Goal: Complete application form

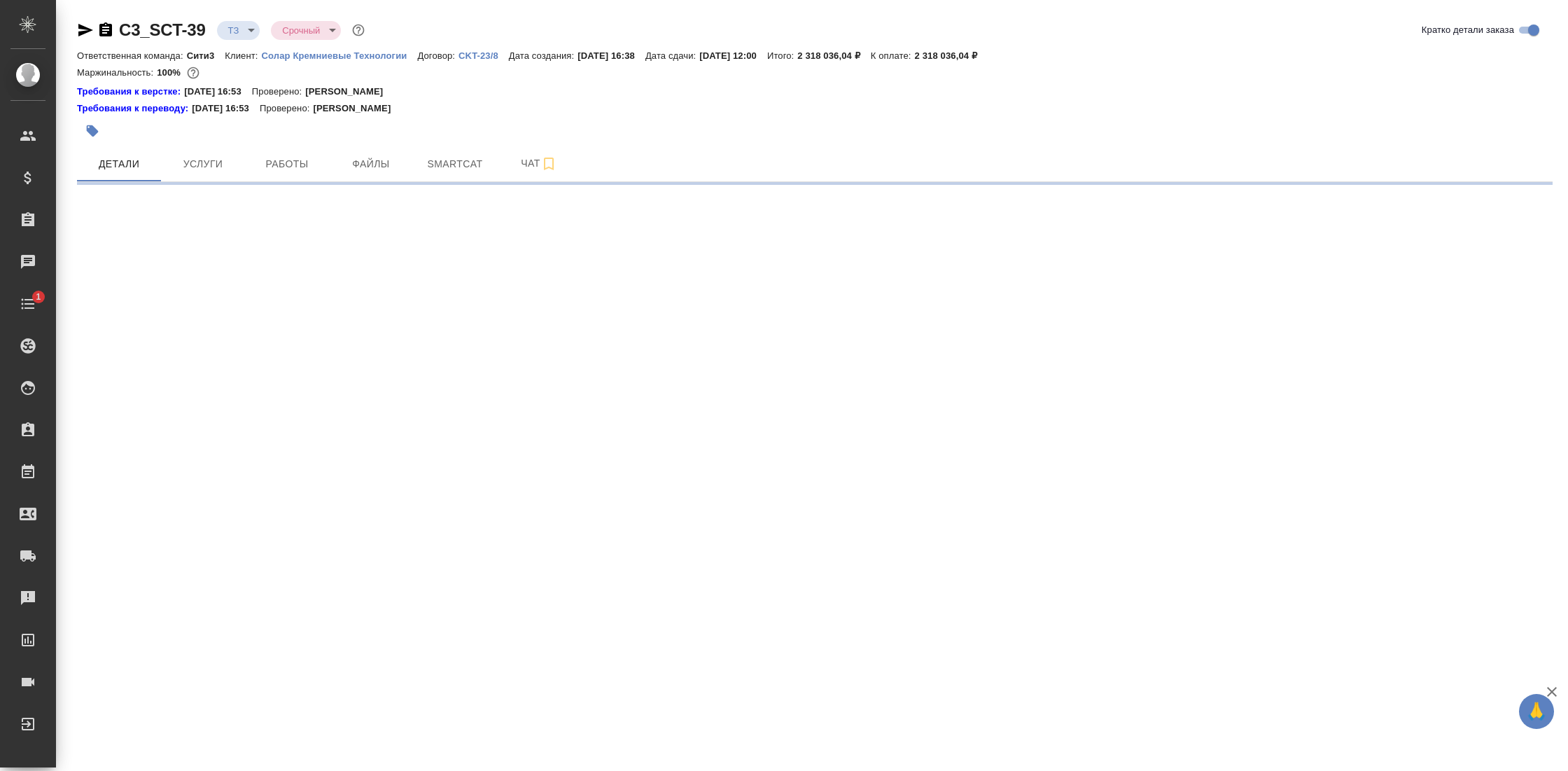
select select "RU"
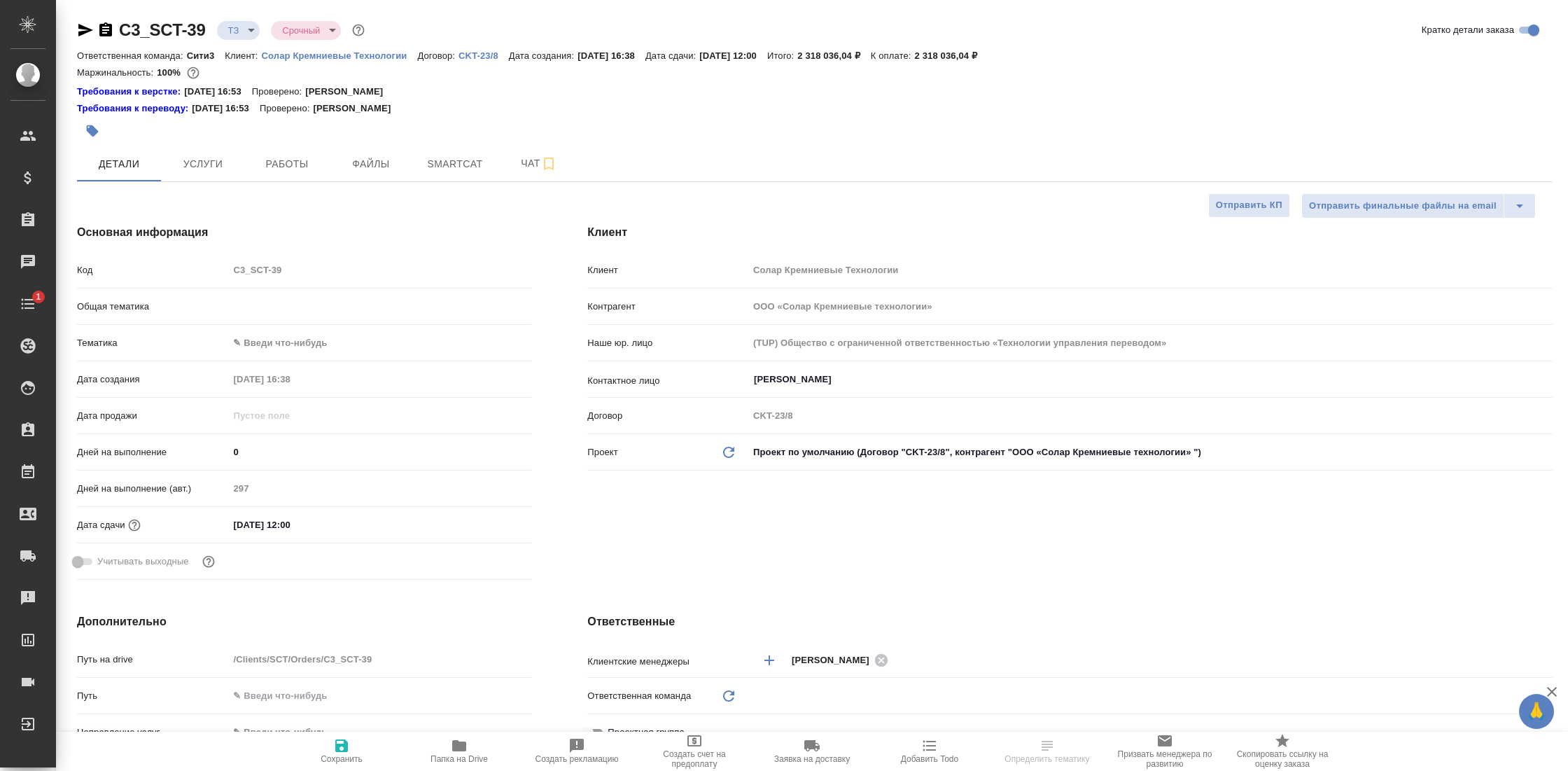
type textarea "x"
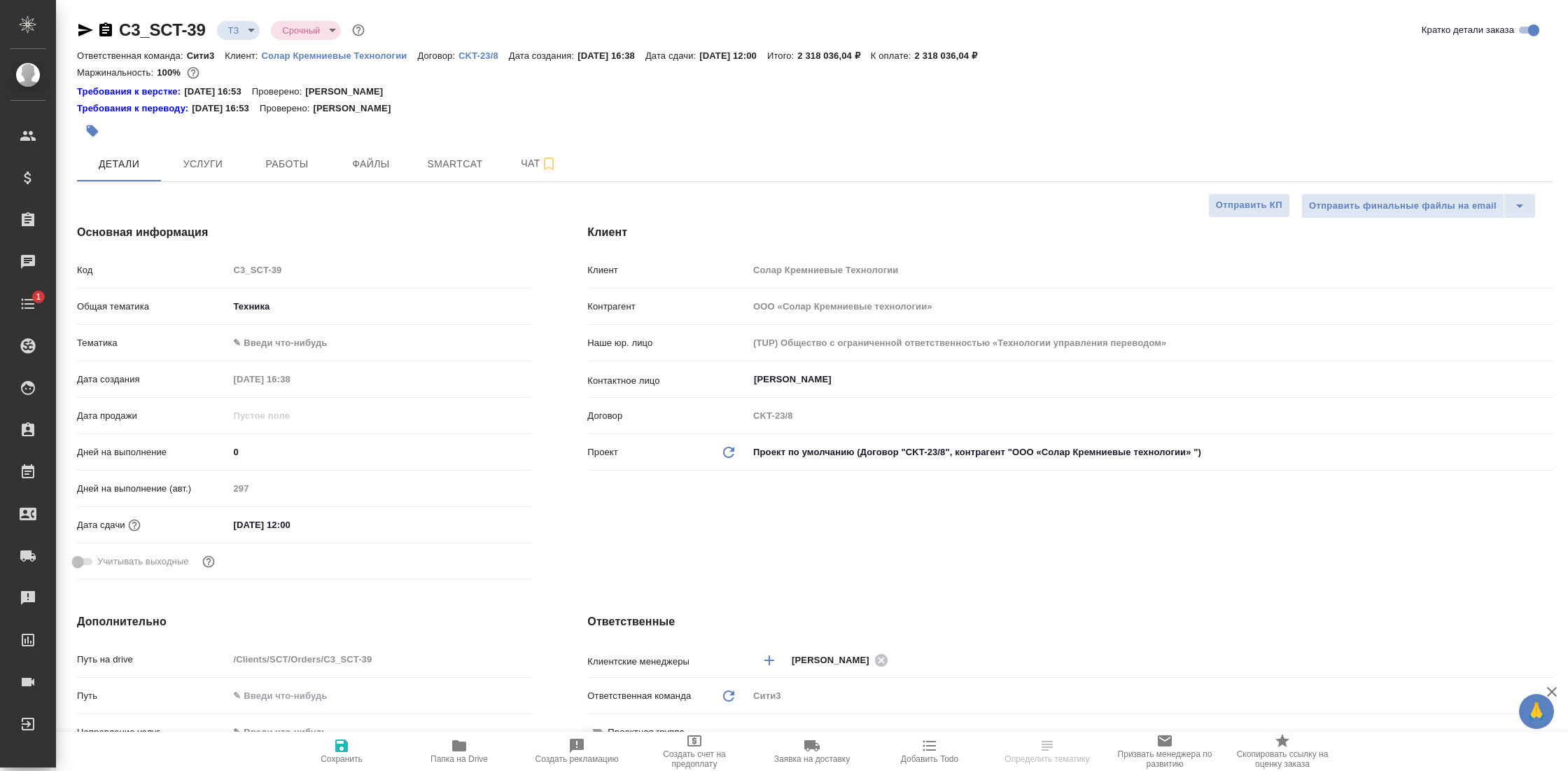
type textarea "x"
click at [110, 34] on icon "button" at bounding box center [105, 30] width 13 height 14
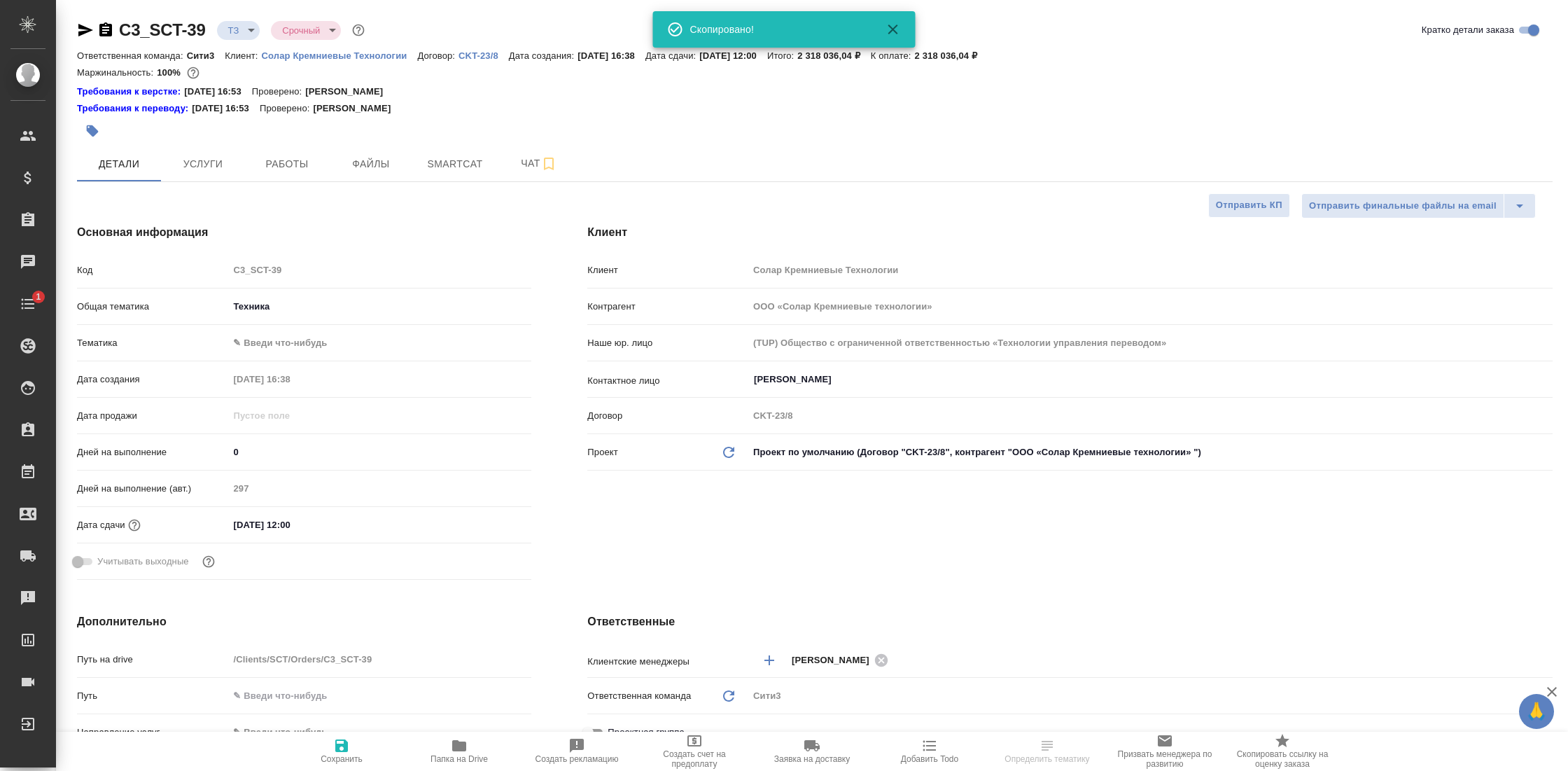
type textarea "x"
select select "RU"
type textarea "x"
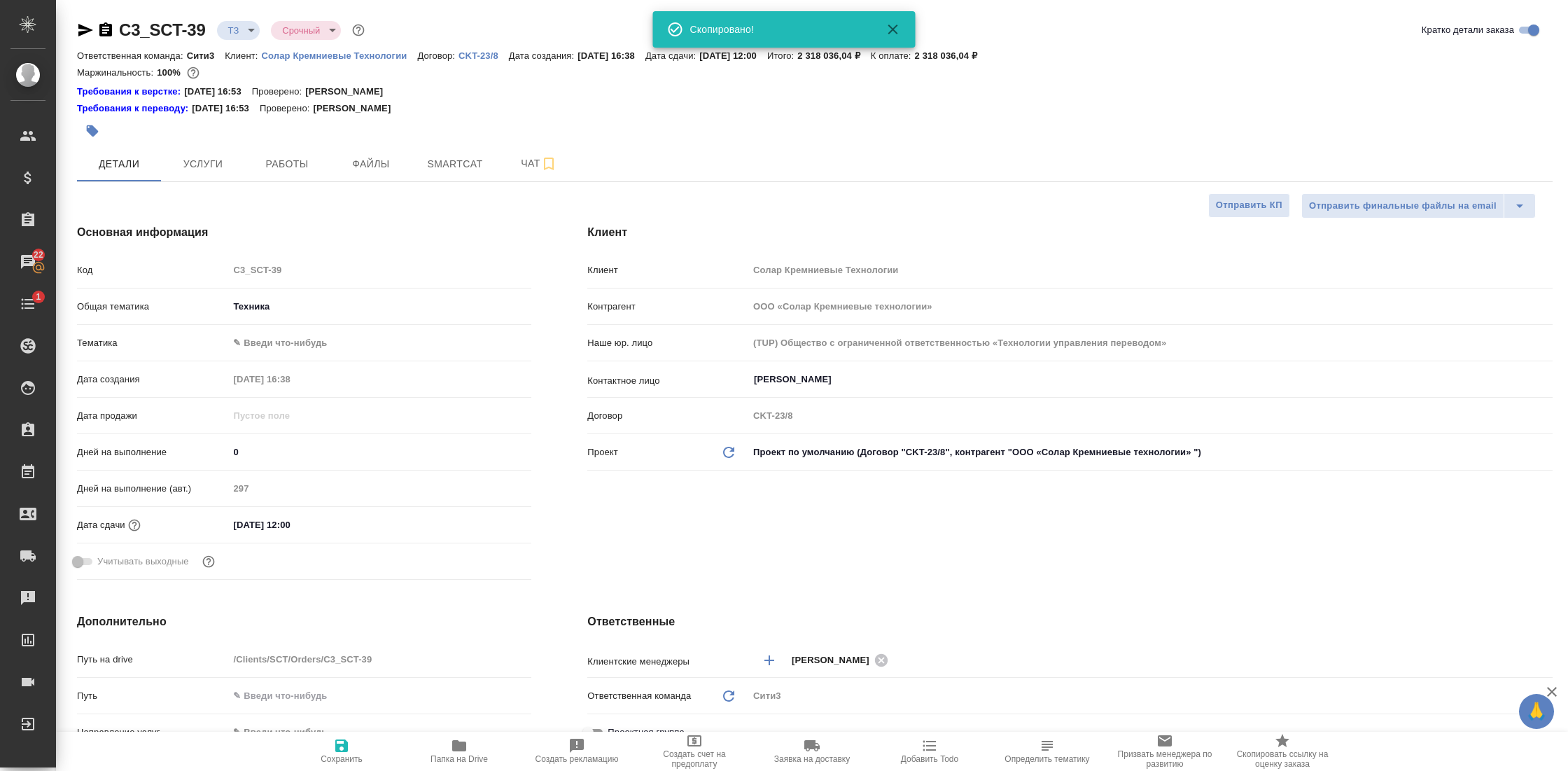
type textarea "x"
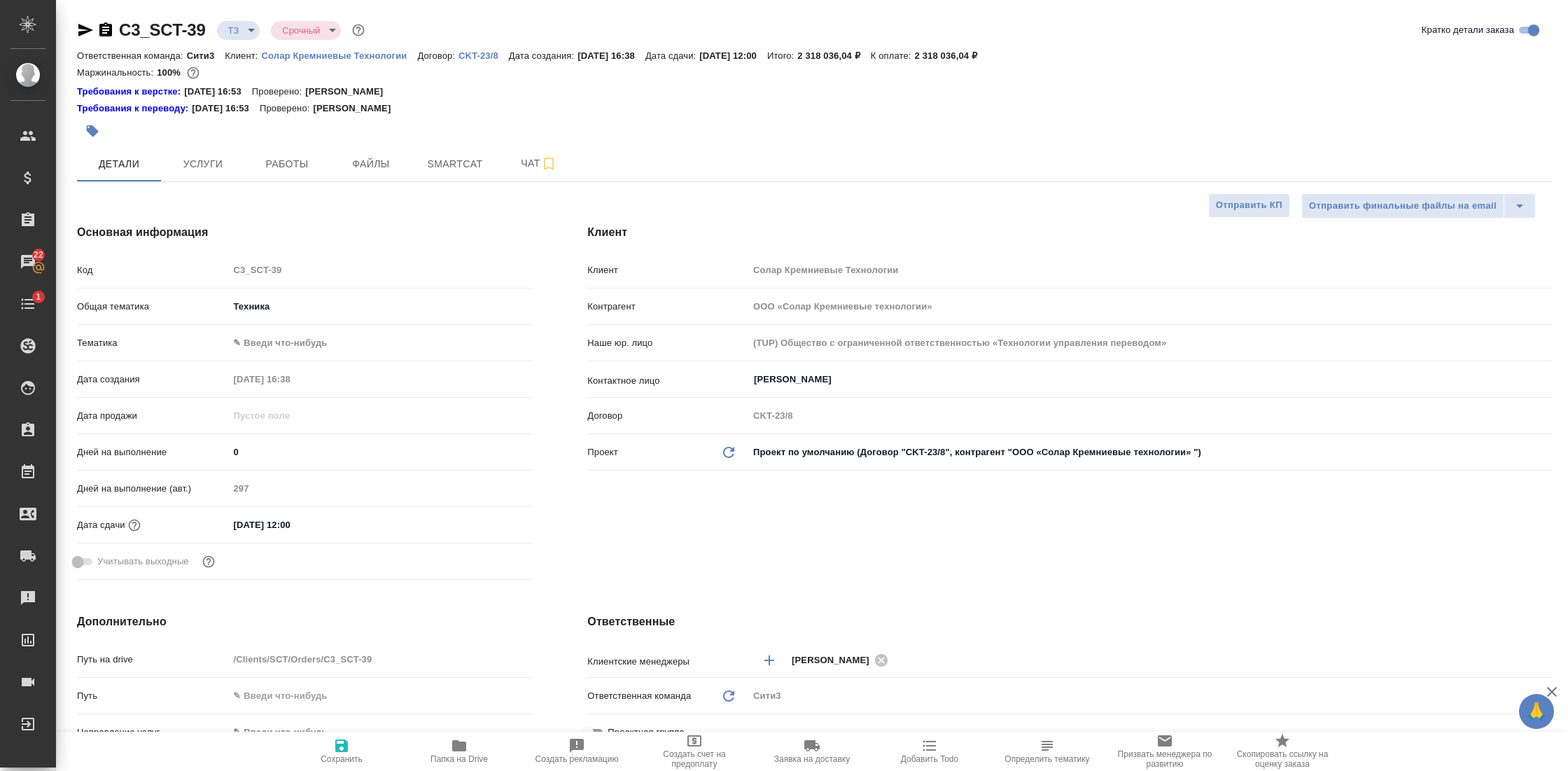
type textarea "x"
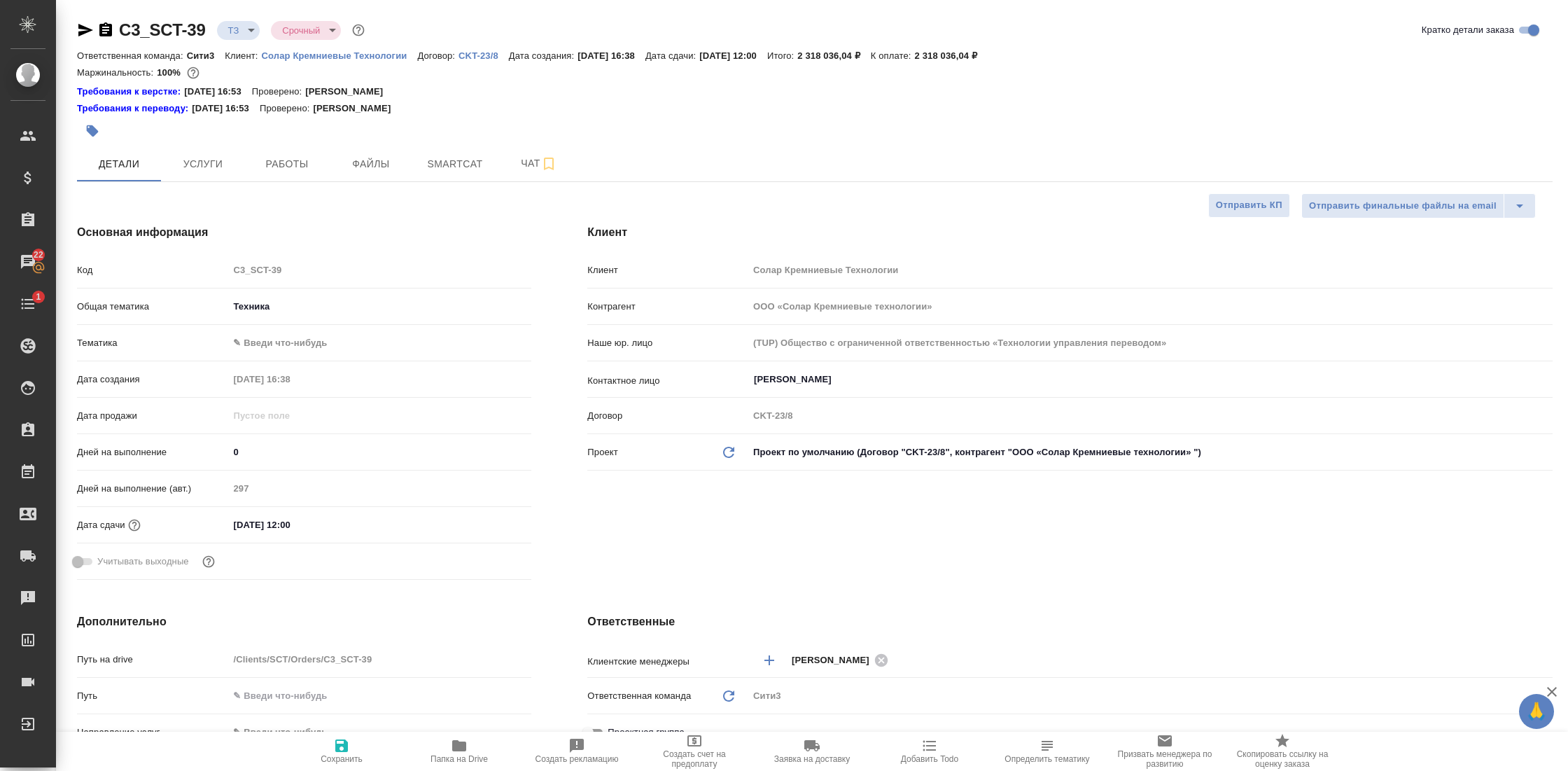
type textarea "x"
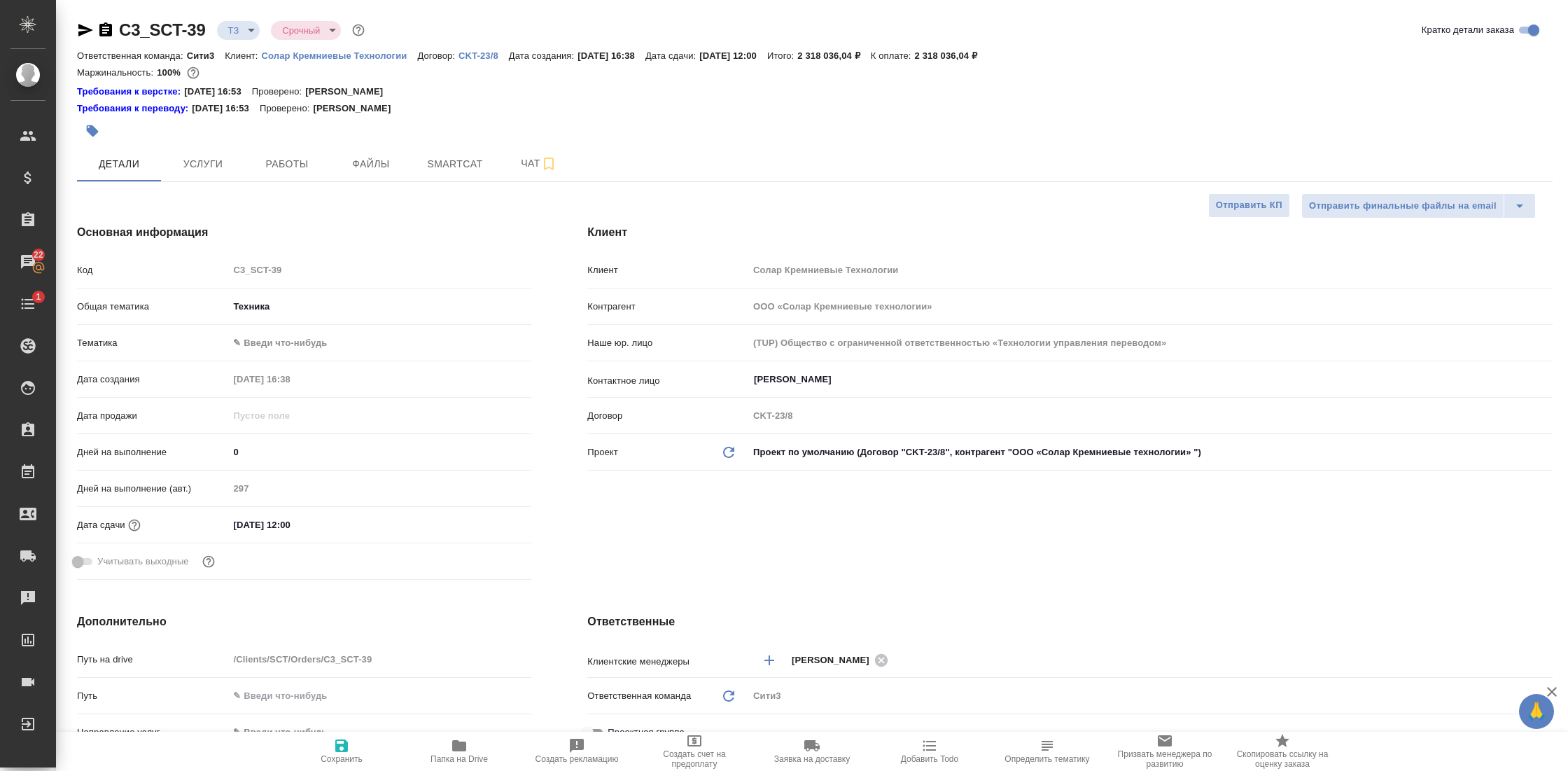
type textarea "x"
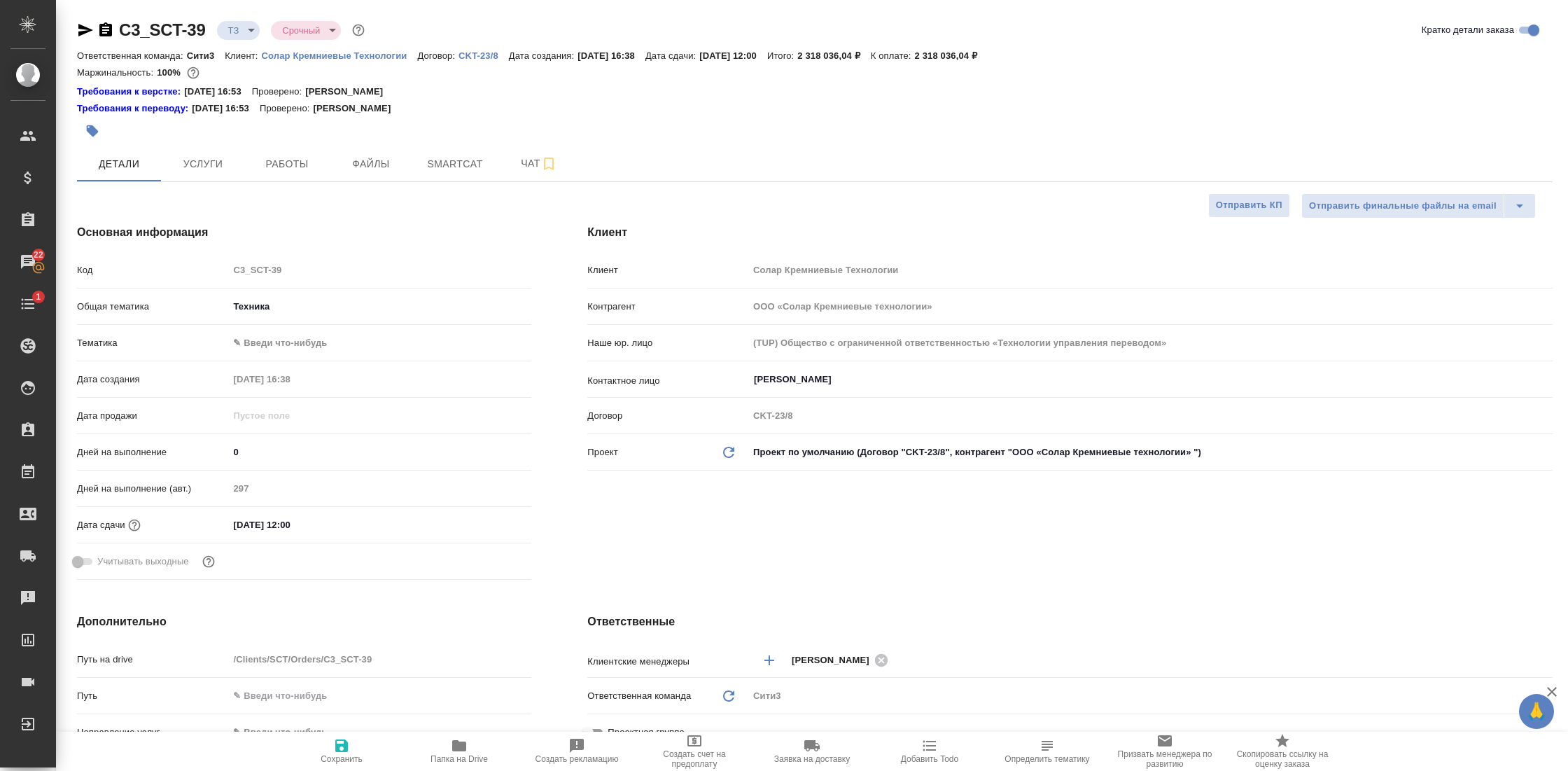
type textarea "x"
click at [102, 30] on icon "button" at bounding box center [105, 30] width 13 height 14
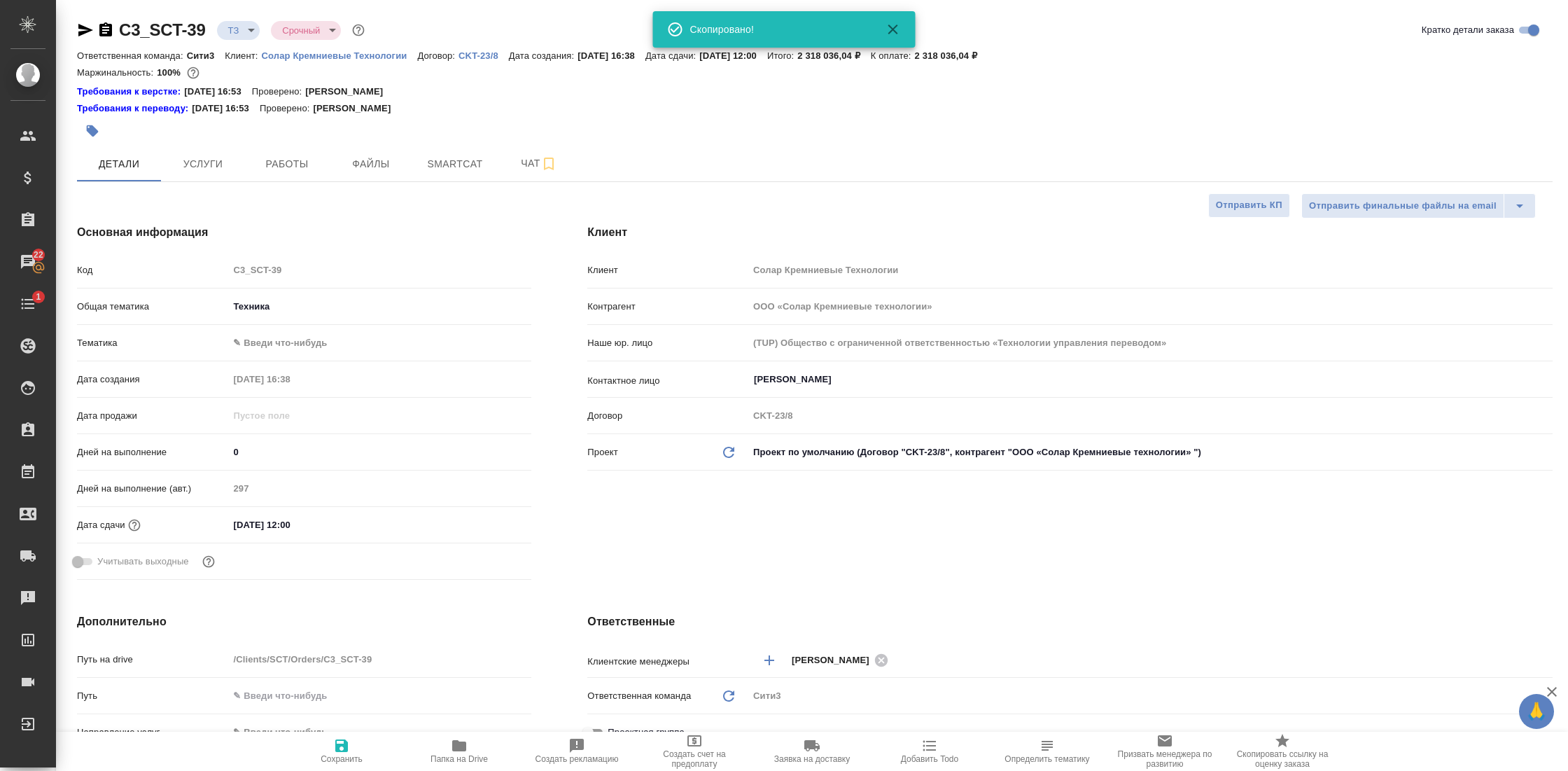
type textarea "x"
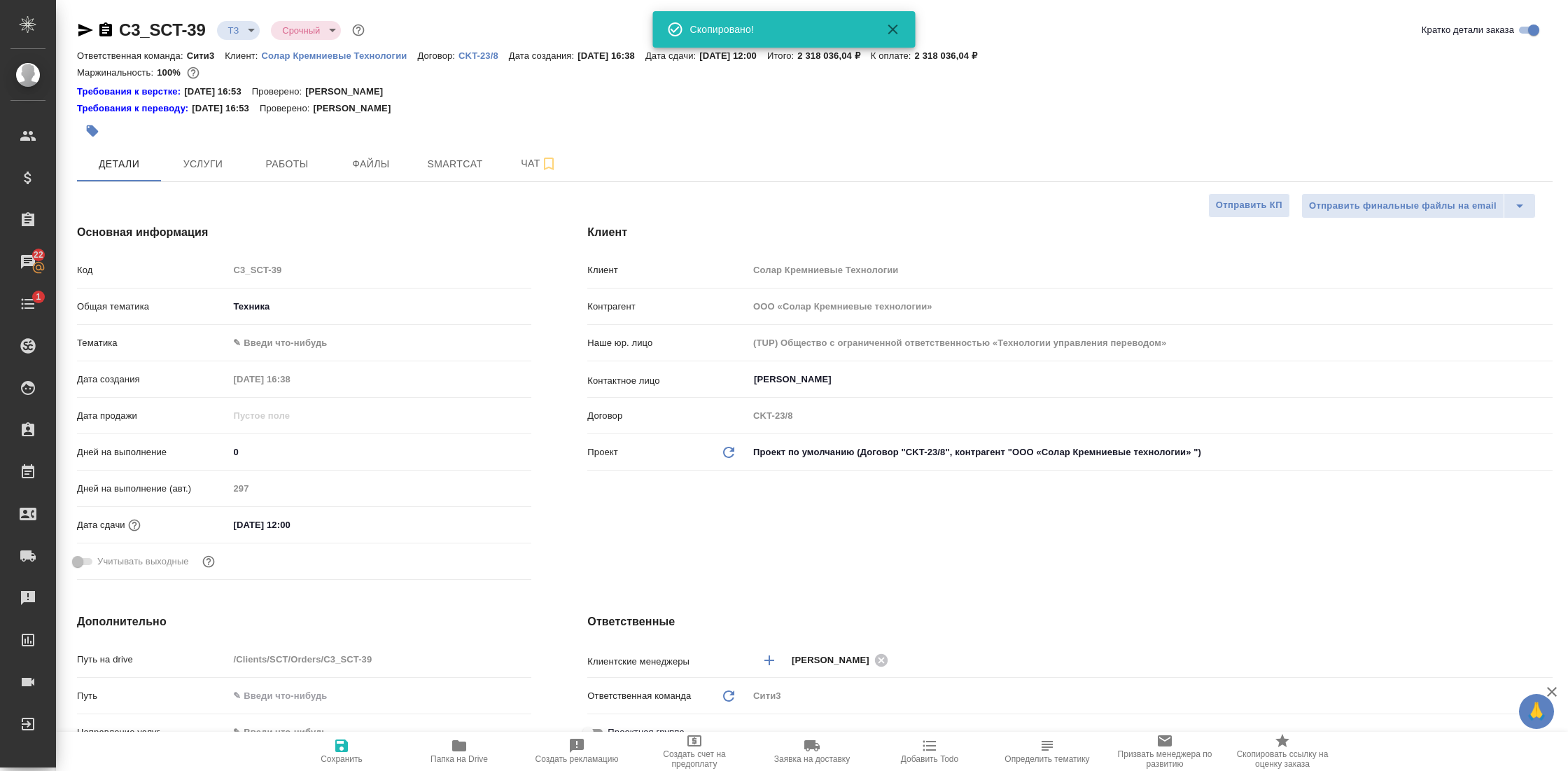
type textarea "x"
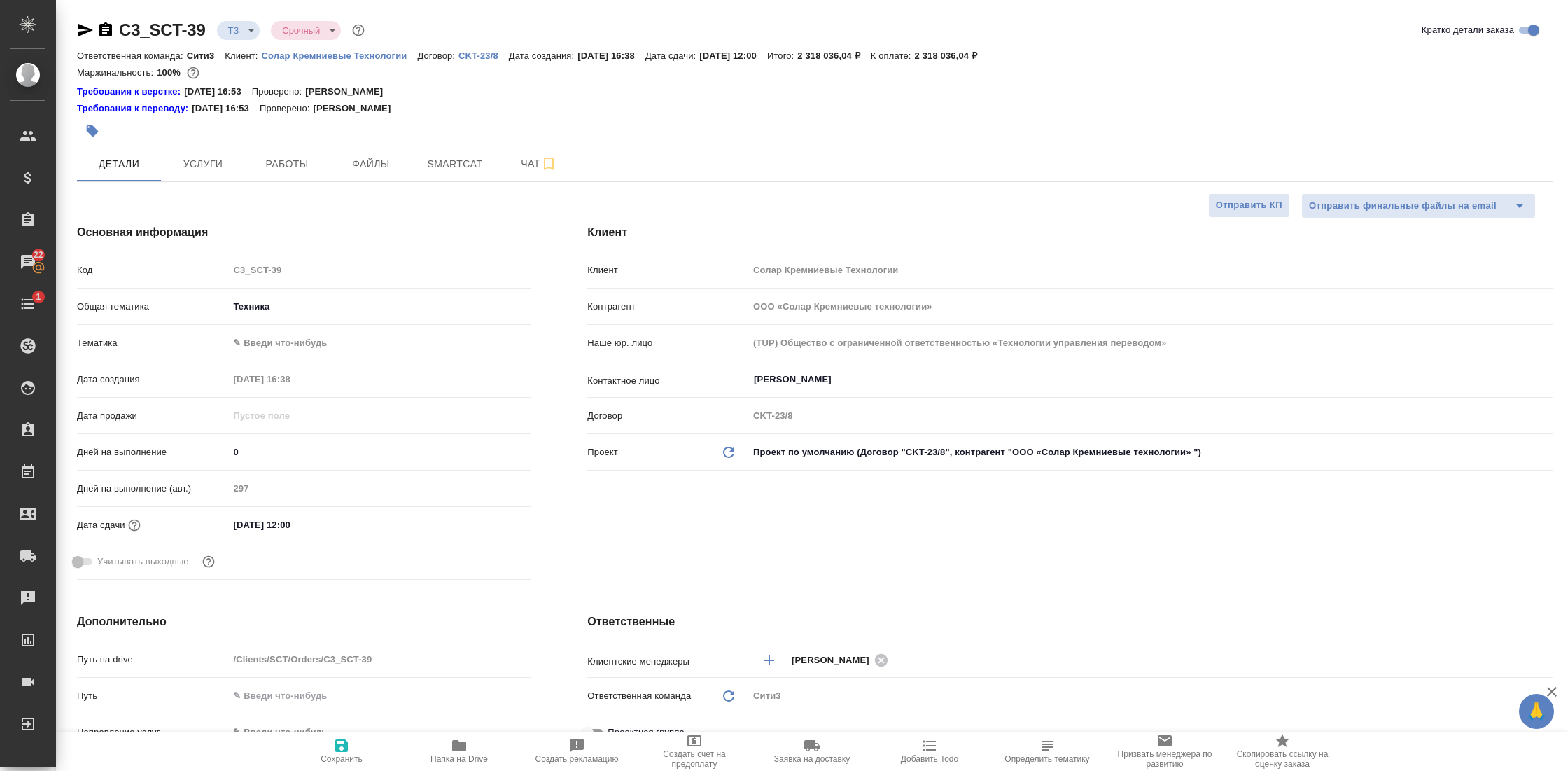
type textarea "x"
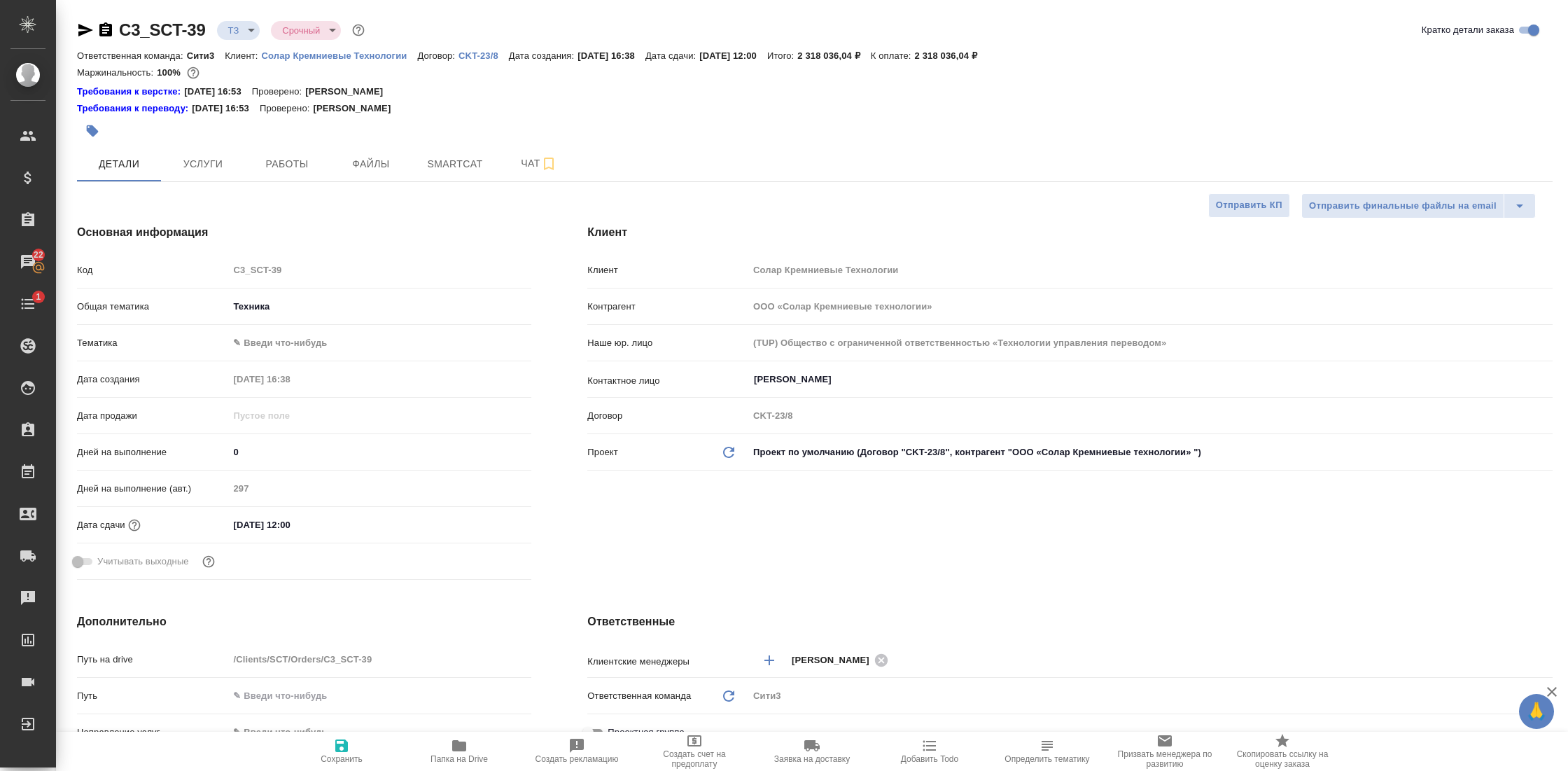
type textarea "x"
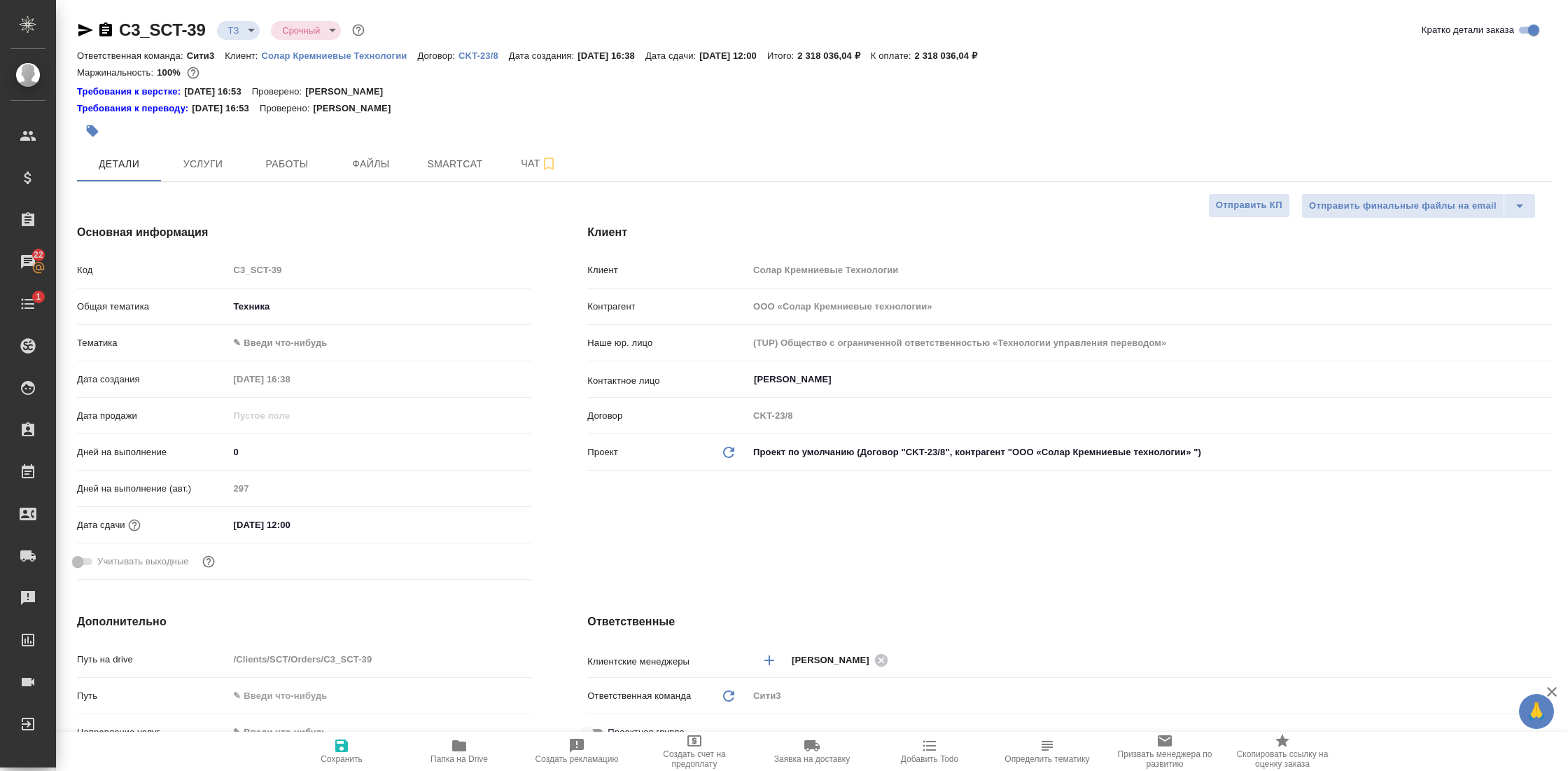
type textarea "x"
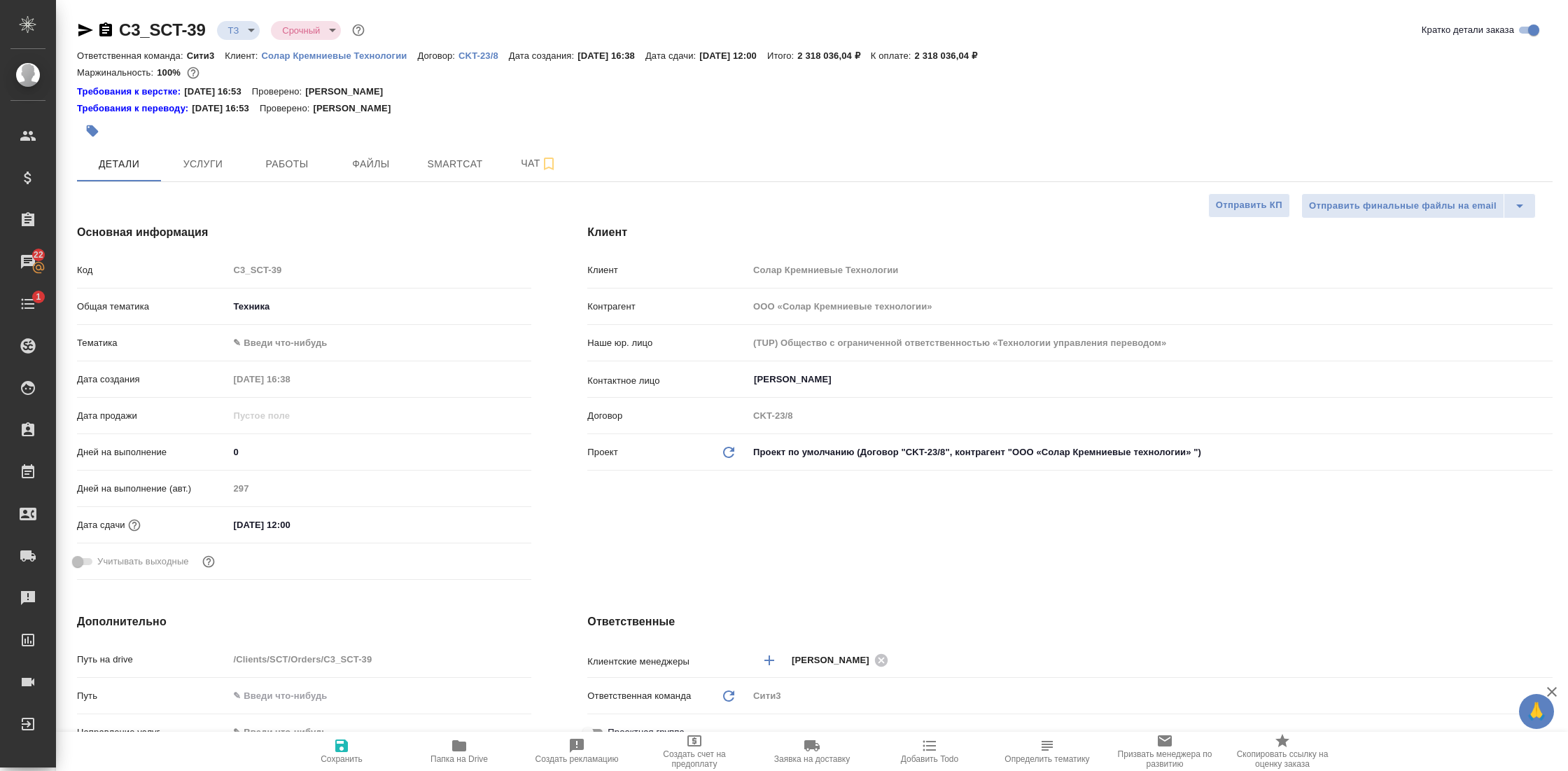
type textarea "x"
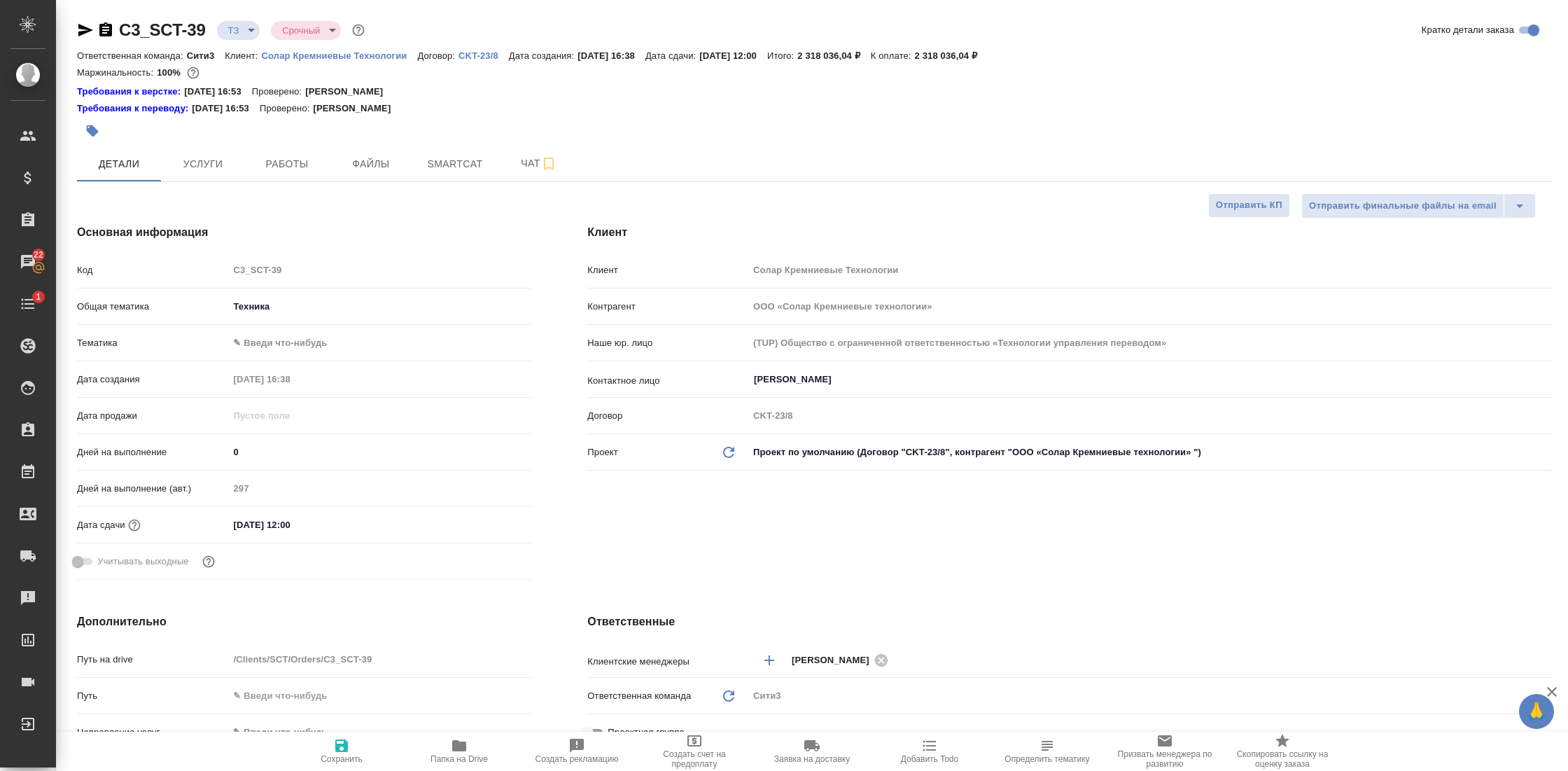
type textarea "x"
